Goal: Communication & Community: Answer question/provide support

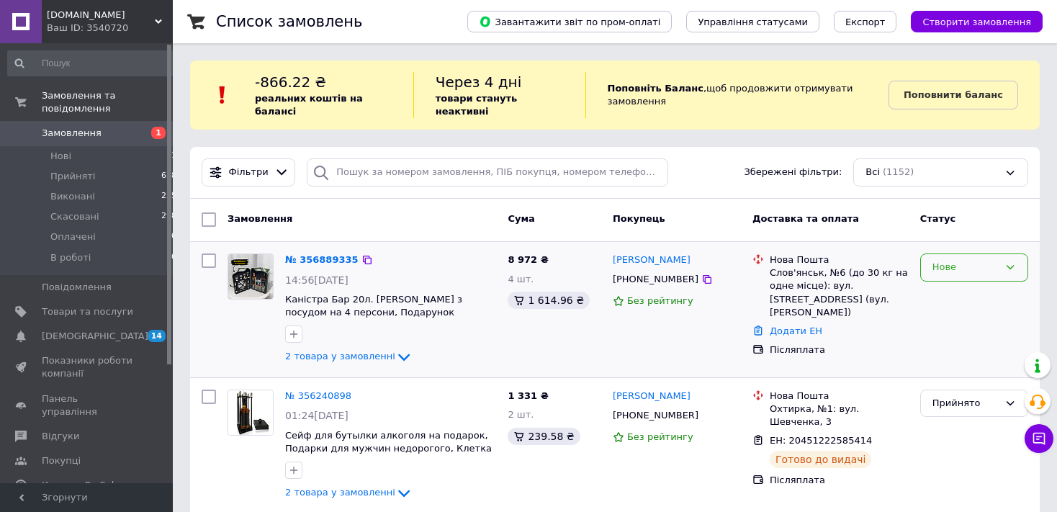
click at [978, 260] on div "Нове" at bounding box center [965, 267] width 66 height 15
click at [966, 390] on li "В роботі" at bounding box center [974, 403] width 107 height 27
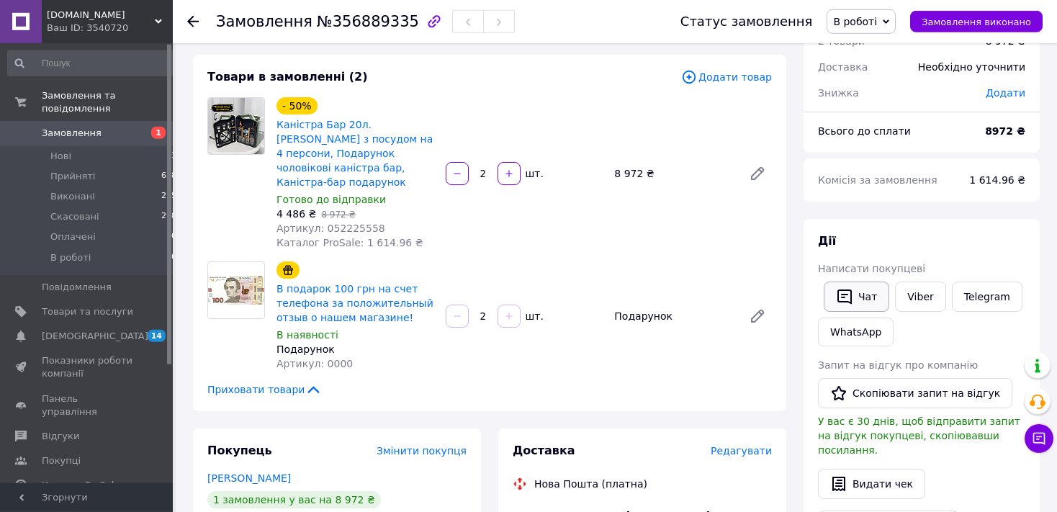
scroll to position [76, 0]
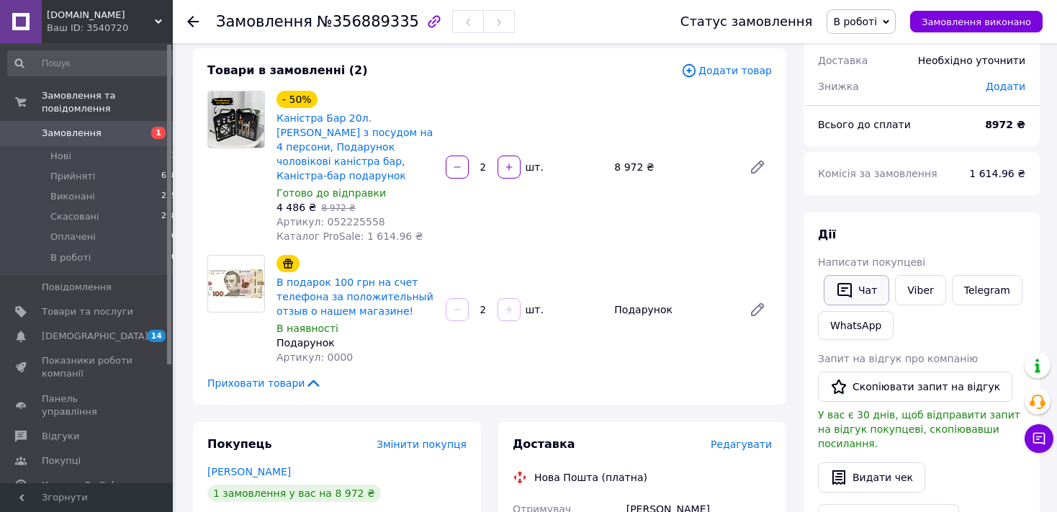
click at [854, 281] on button "Чат" at bounding box center [857, 290] width 66 height 30
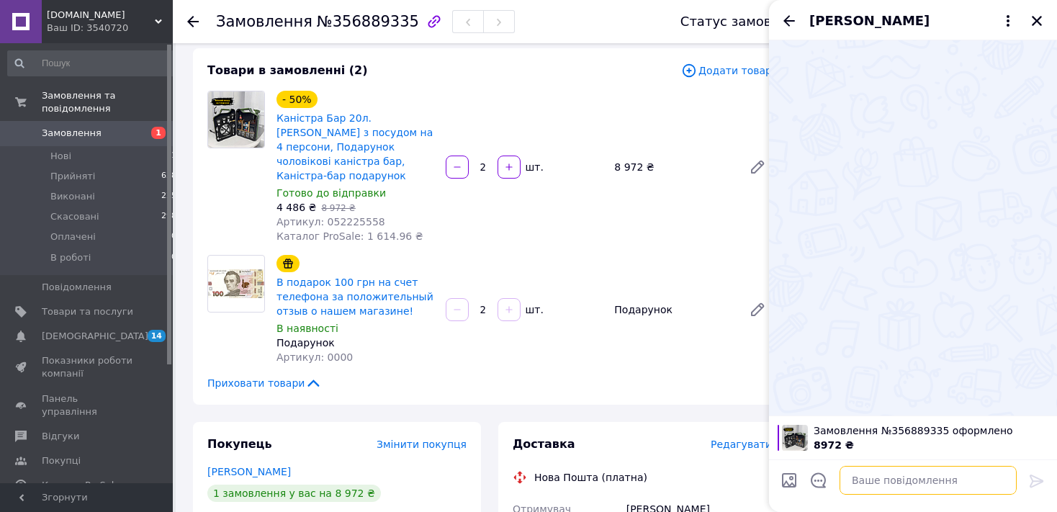
click at [893, 487] on textarea at bounding box center [927, 480] width 177 height 29
type textarea "Вітаємо!"
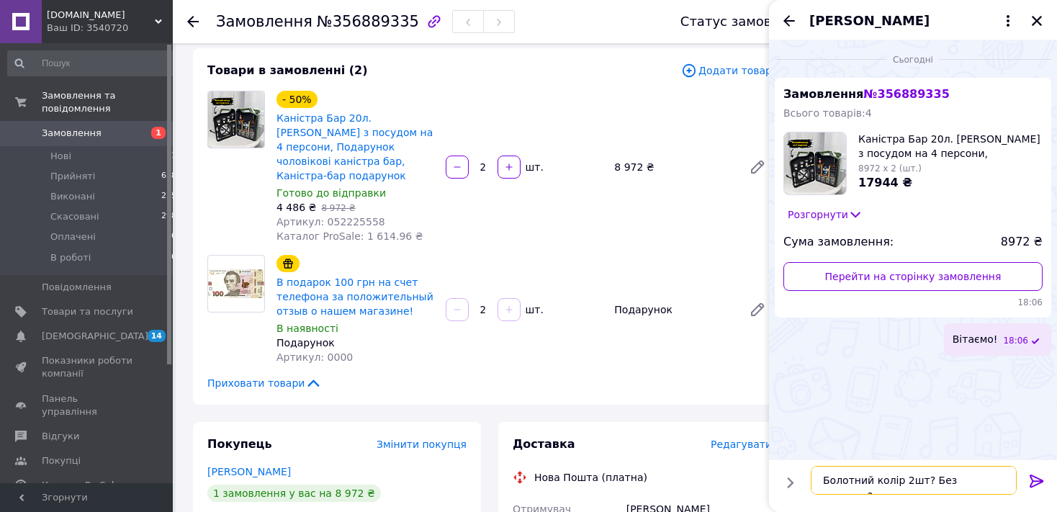
type textarea "Болотний колір 2шт? Без надпису?"
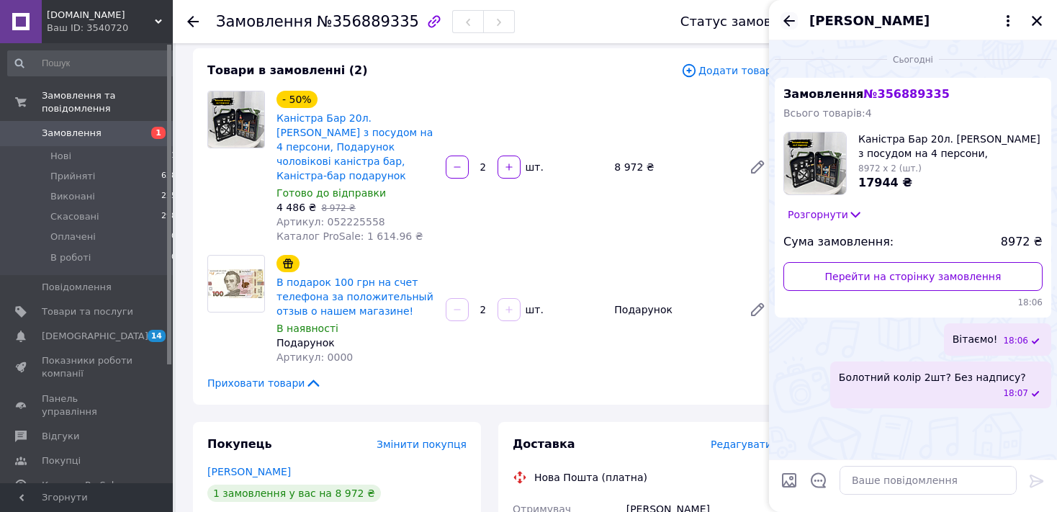
click at [790, 23] on icon "Назад" at bounding box center [788, 20] width 17 height 17
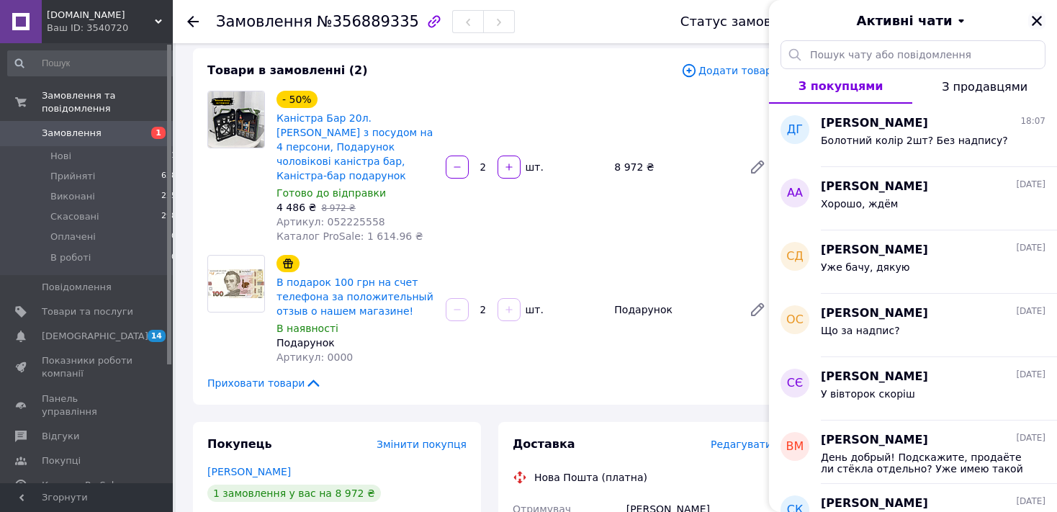
click at [1035, 16] on icon "Закрити" at bounding box center [1036, 20] width 13 height 13
